Goal: Navigation & Orientation: Find specific page/section

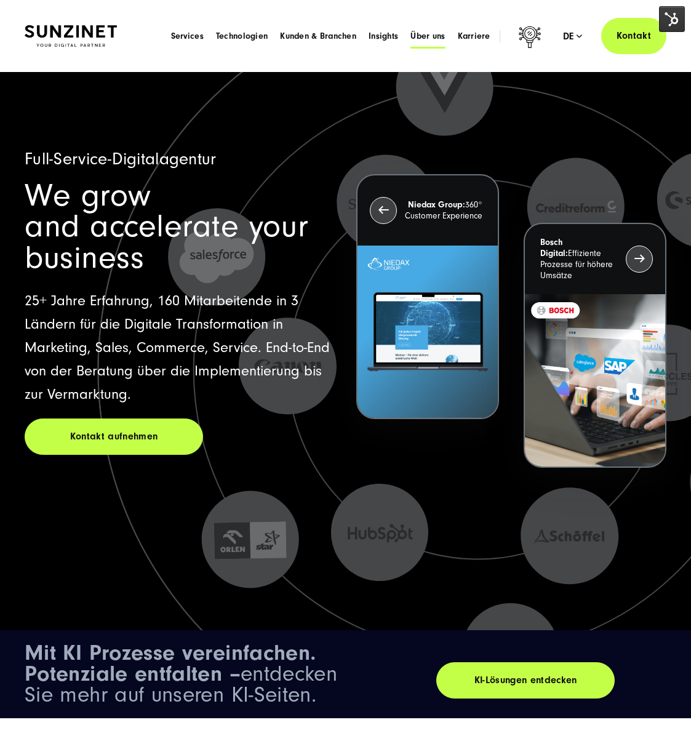
click at [422, 33] on span "Über uns" at bounding box center [427, 36] width 34 height 12
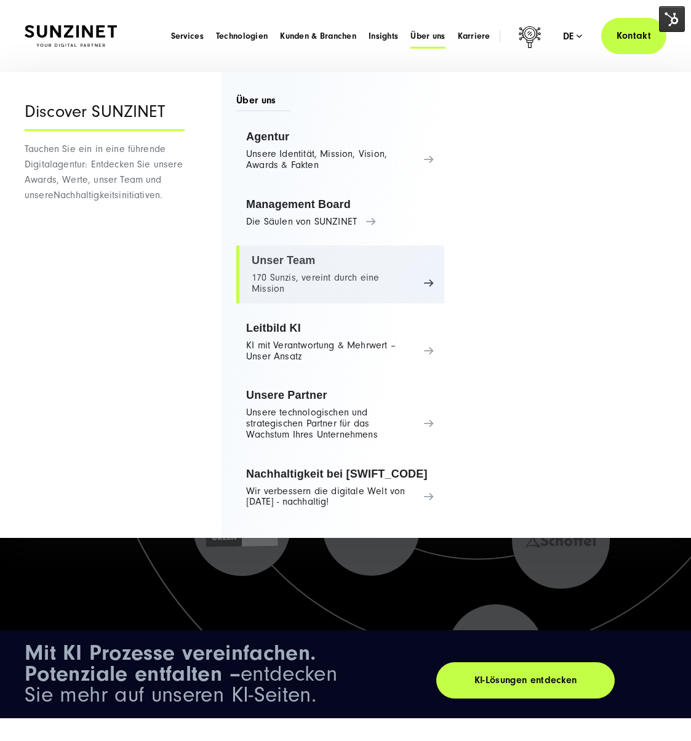
click at [260, 266] on link "Unser Team 170 Sunzis, vereint durch eine Mission" at bounding box center [340, 274] width 208 height 58
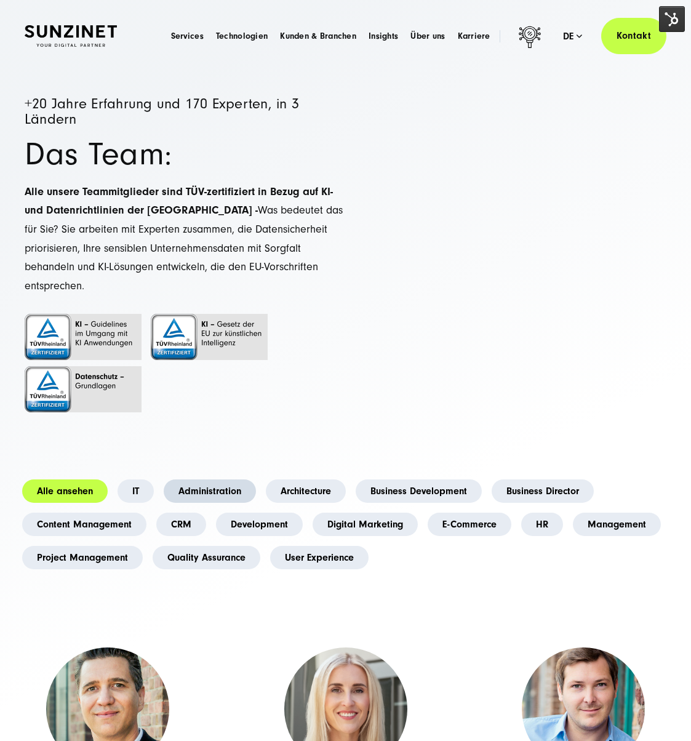
click at [217, 479] on link "Administration" at bounding box center [210, 490] width 92 height 23
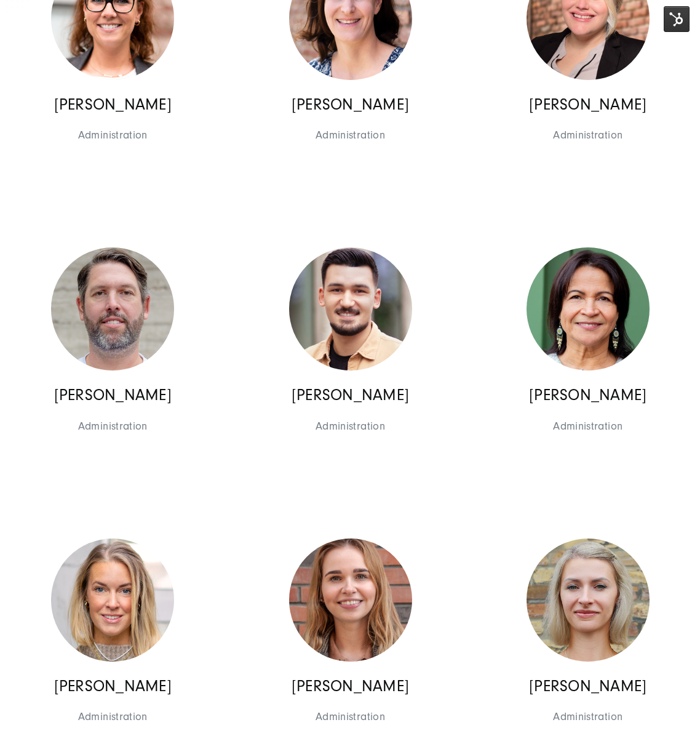
scroll to position [944, 0]
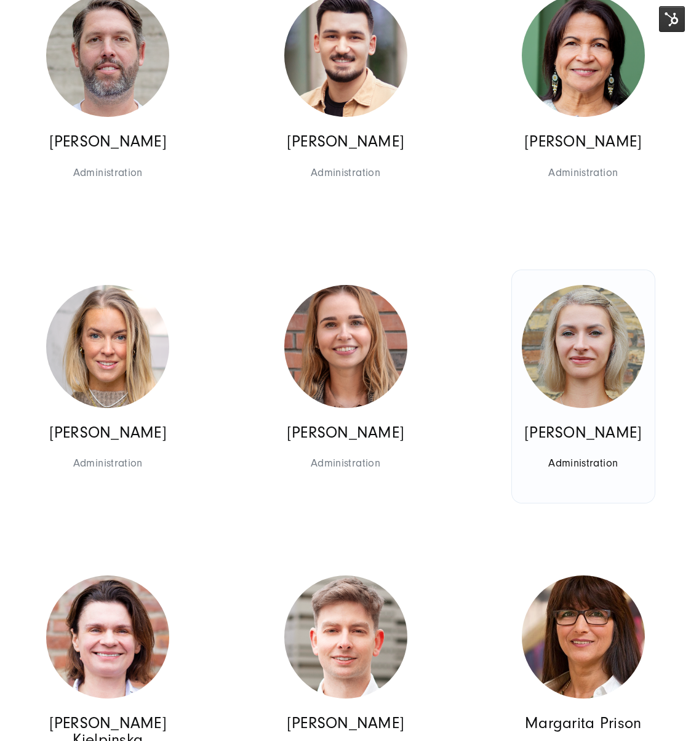
click at [560, 441] on p "Patrycja Filo" at bounding box center [583, 432] width 123 height 17
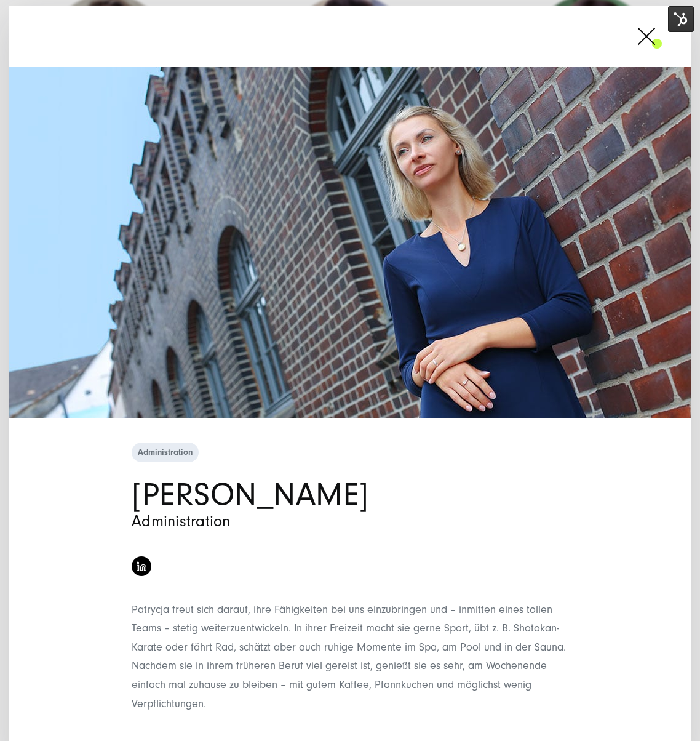
drag, startPoint x: 123, startPoint y: 490, endPoint x: 139, endPoint y: 490, distance: 16.0
click at [139, 490] on div "Administration Patrycja Filo Administration" at bounding box center [349, 602] width 461 height 324
drag, startPoint x: 149, startPoint y: 491, endPoint x: 6, endPoint y: 548, distance: 153.8
click at [188, 492] on h1 "Patrycja Filo" at bounding box center [350, 494] width 437 height 31
click at [662, 41] on span at bounding box center [662, 36] width 0 height 31
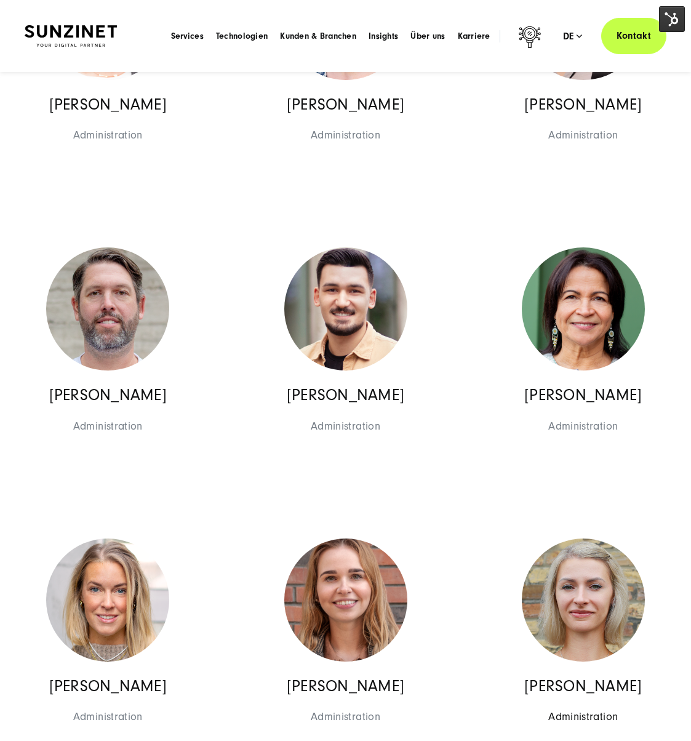
scroll to position [0, 0]
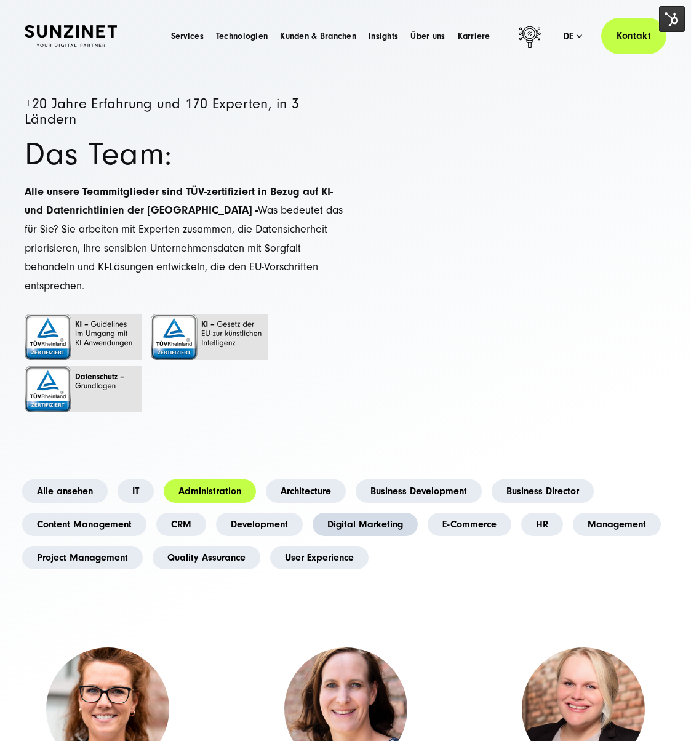
click at [332, 512] on link "Digital Marketing" at bounding box center [365, 523] width 105 height 23
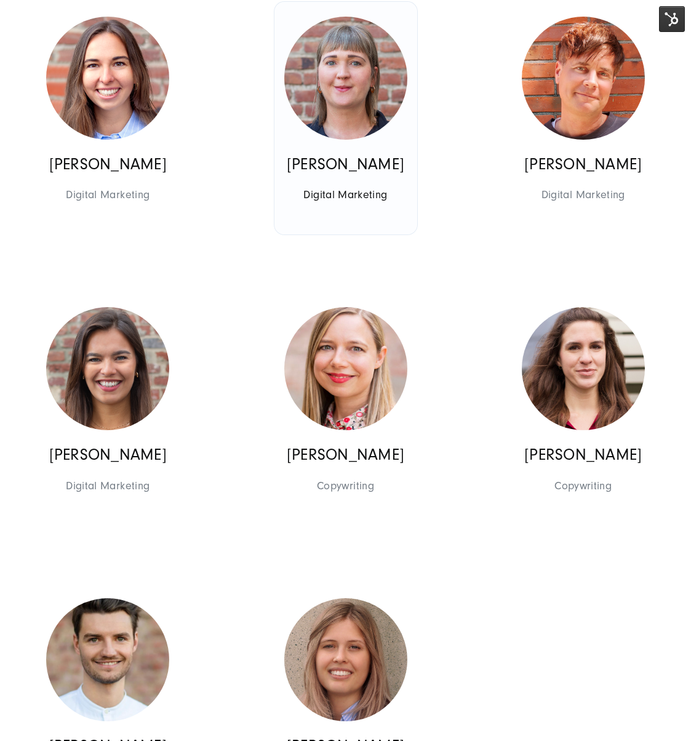
scroll to position [2221, 0]
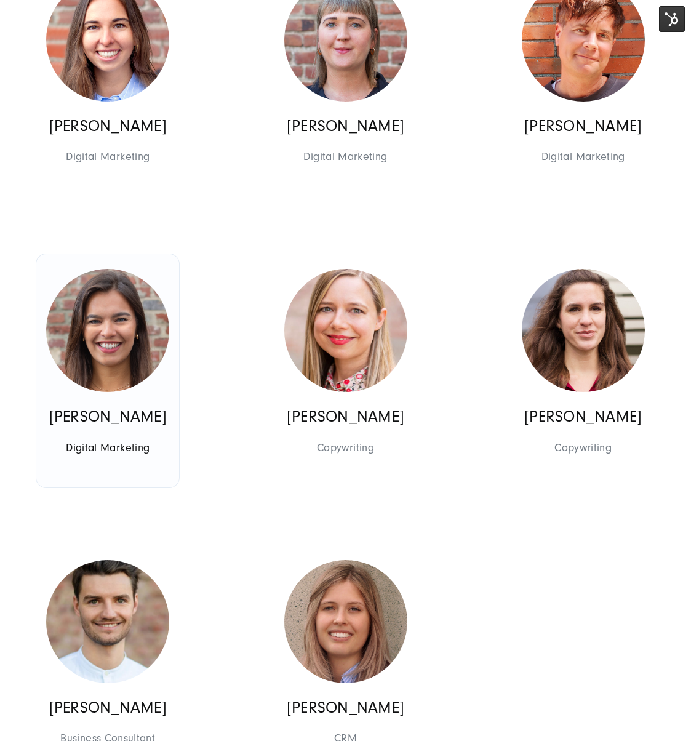
click at [114, 425] on p "Klaudia Wiśniewska" at bounding box center [107, 417] width 123 height 17
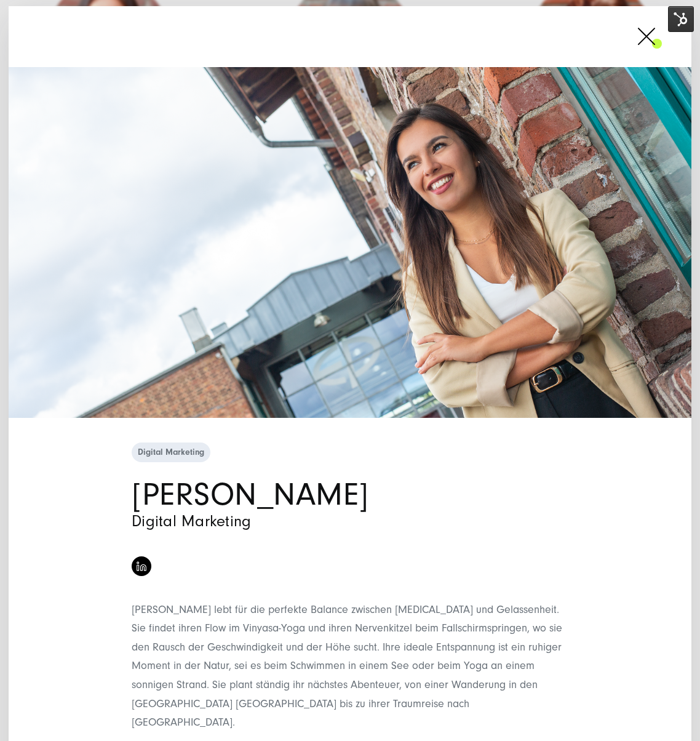
click at [159, 492] on h1 "Klaudia Wiśniewska" at bounding box center [350, 494] width 437 height 31
click at [159, 491] on h1 "Klaudia Wiśniewska" at bounding box center [350, 494] width 437 height 31
click at [159, 492] on h1 "Klaudia Wiśniewska" at bounding box center [350, 494] width 437 height 31
click at [662, 46] on span at bounding box center [662, 36] width 0 height 31
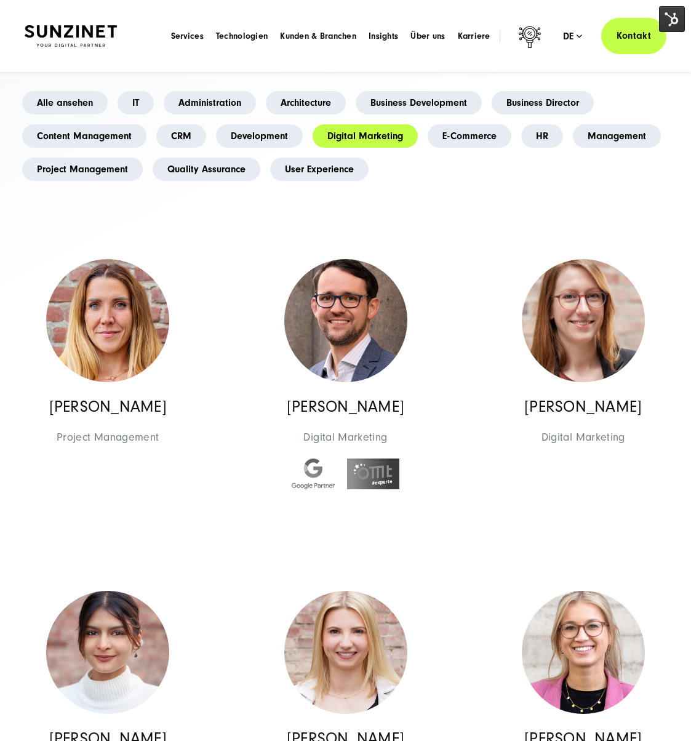
scroll to position [0, 0]
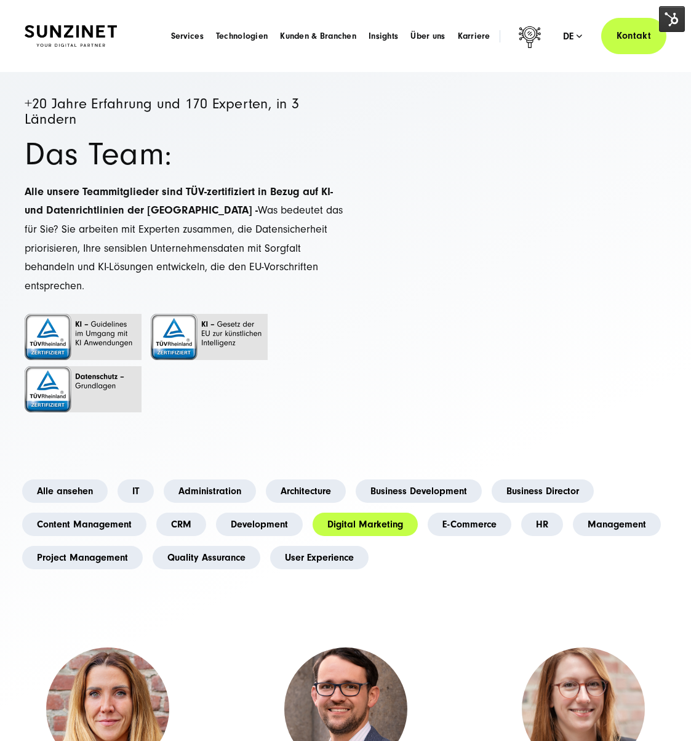
click at [74, 69] on header "Smart Search AI Hier können Sie eine konkrete Frage zu unserer Agentur und unse…" at bounding box center [345, 36] width 691 height 72
click at [89, 29] on img at bounding box center [71, 36] width 92 height 22
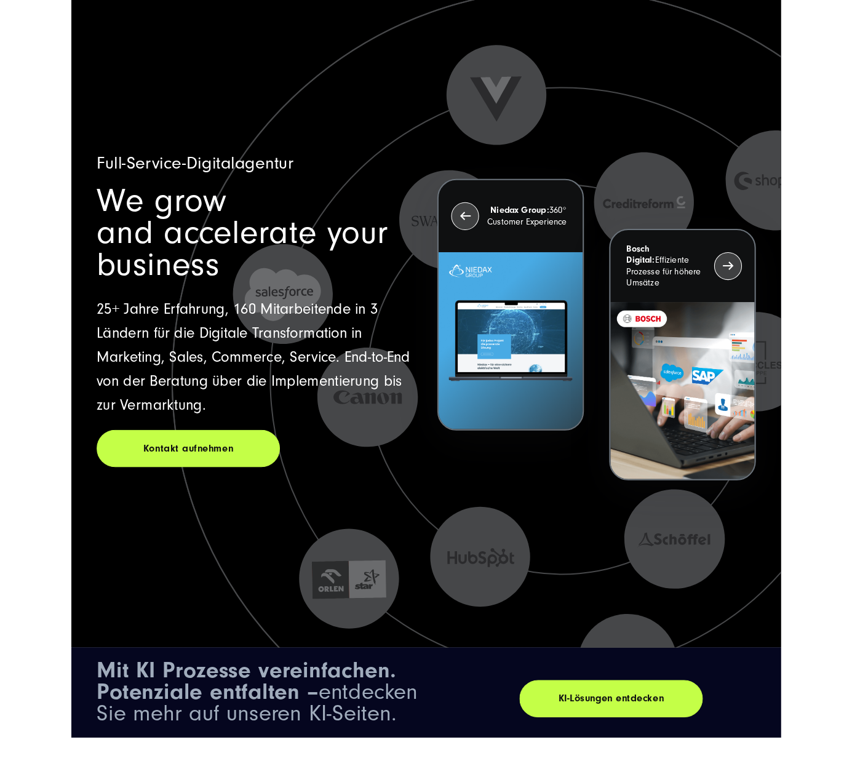
scroll to position [7, 0]
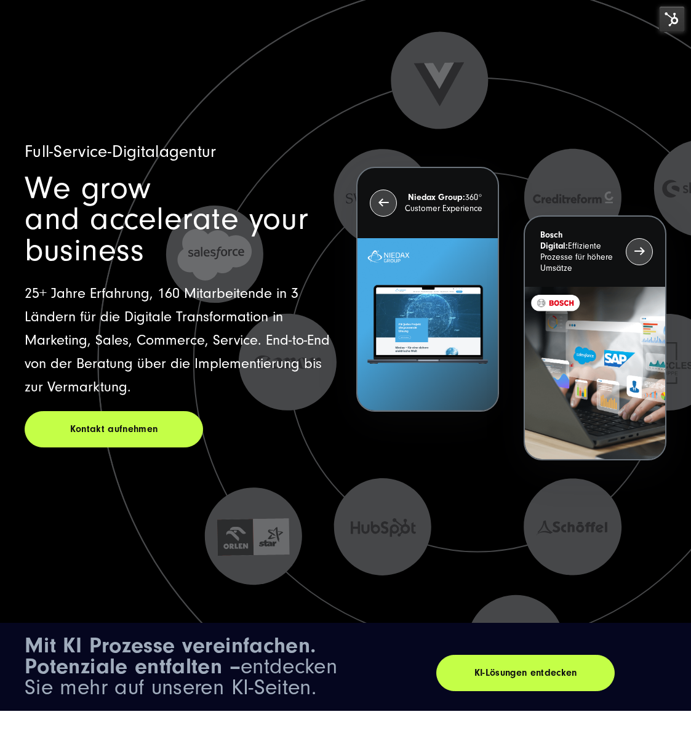
click at [148, 477] on icon at bounding box center [477, 362] width 1033 height 1033
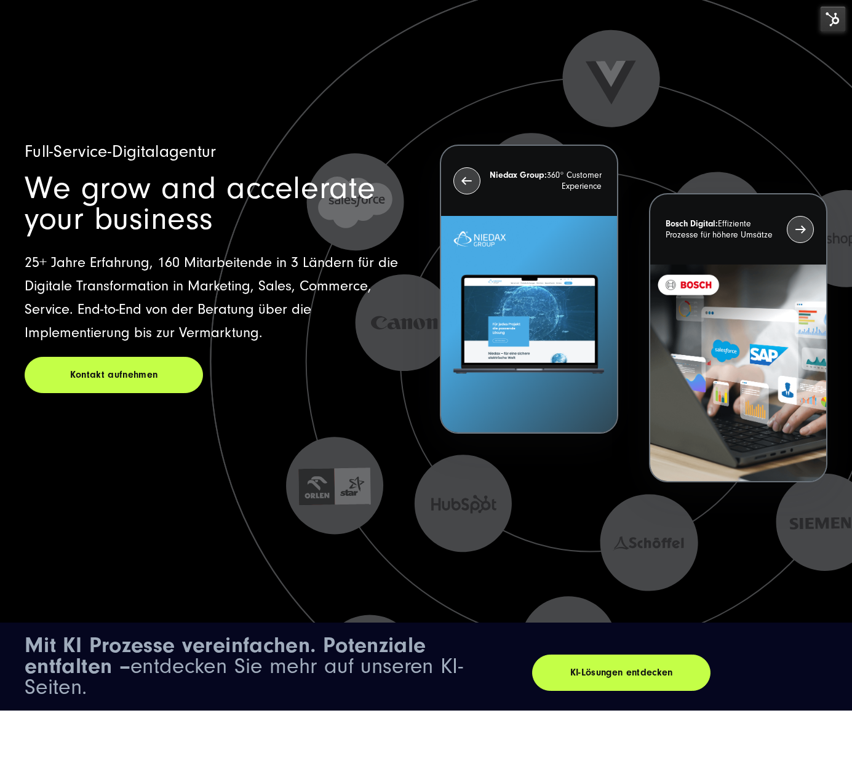
scroll to position [0, 0]
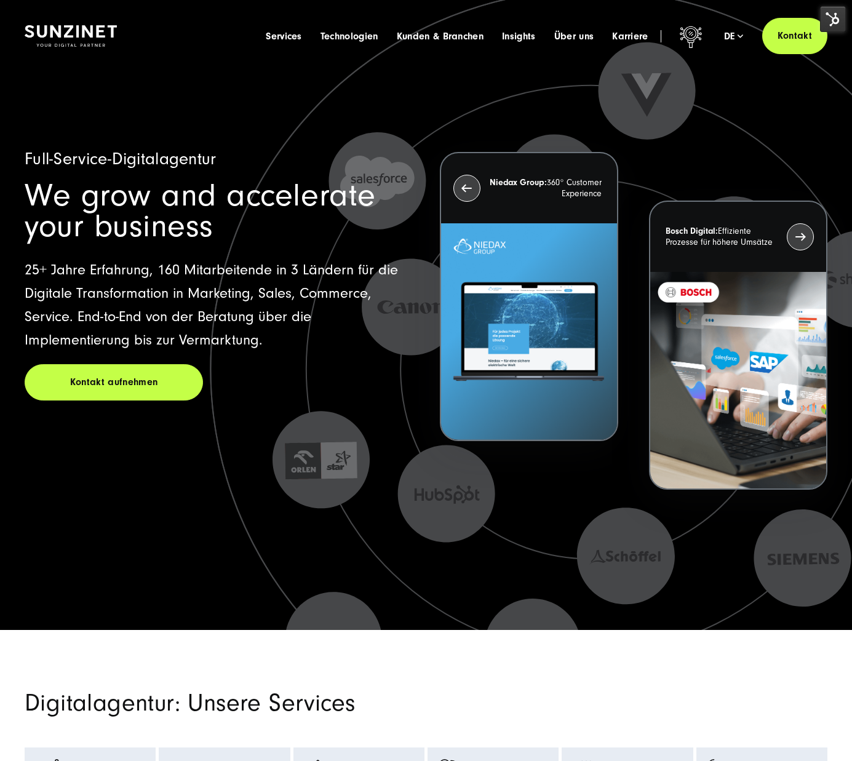
click at [199, 307] on p "25+ Jahre Erfahrung, 160 Mitarbeitende in 3 Ländern für die Digitale Transforma…" at bounding box center [219, 305] width 388 height 94
